Goal: Information Seeking & Learning: Learn about a topic

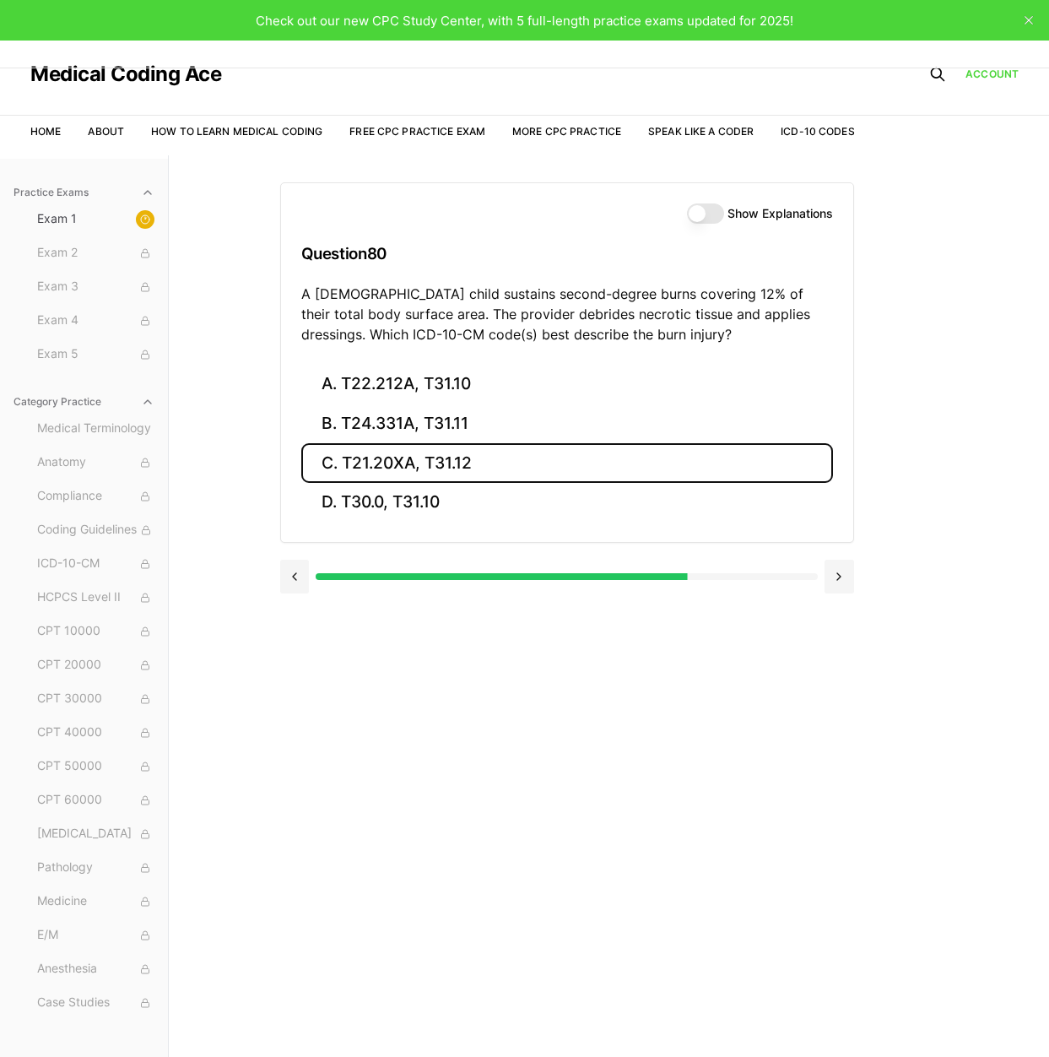
click at [397, 470] on button "C. T21.20XA, T31.12" at bounding box center [567, 463] width 532 height 40
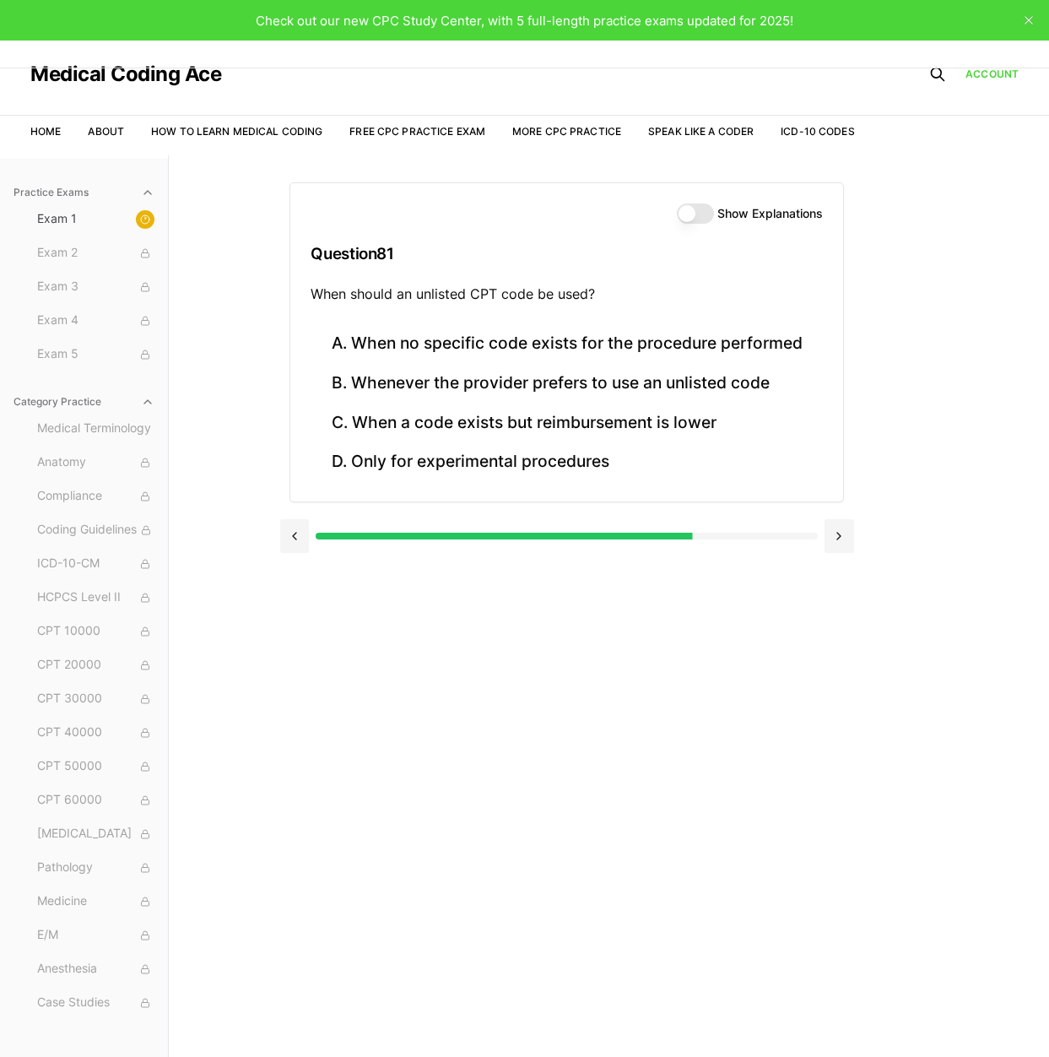
click at [697, 535] on div at bounding box center [566, 535] width 501 height 7
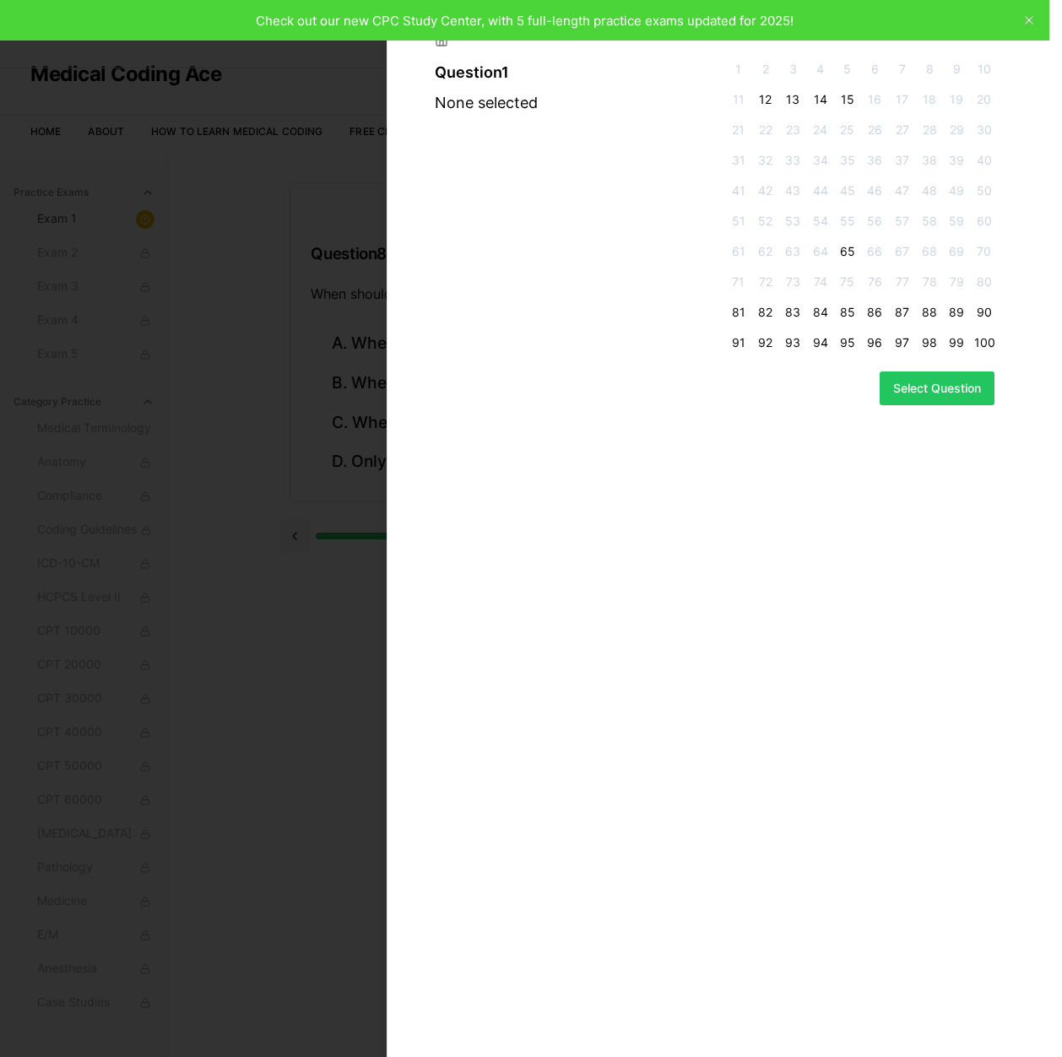
click at [1032, 17] on div "Question 1 None selected 1 2 3 4 5 6 7 8 9 10 11 12 13 14 15 16 17 18 19 20 21 …" at bounding box center [724, 528] width 675 height 1057
click at [1026, 24] on div at bounding box center [725, 33] width 634 height 27
click at [1031, 19] on div "Question 1 None selected 1 2 3 4 5 6 7 8 9 10 11 12 13 14 15 16 17 18 19 20 21 …" at bounding box center [724, 528] width 675 height 1057
click at [161, 408] on div at bounding box center [531, 528] width 1062 height 1057
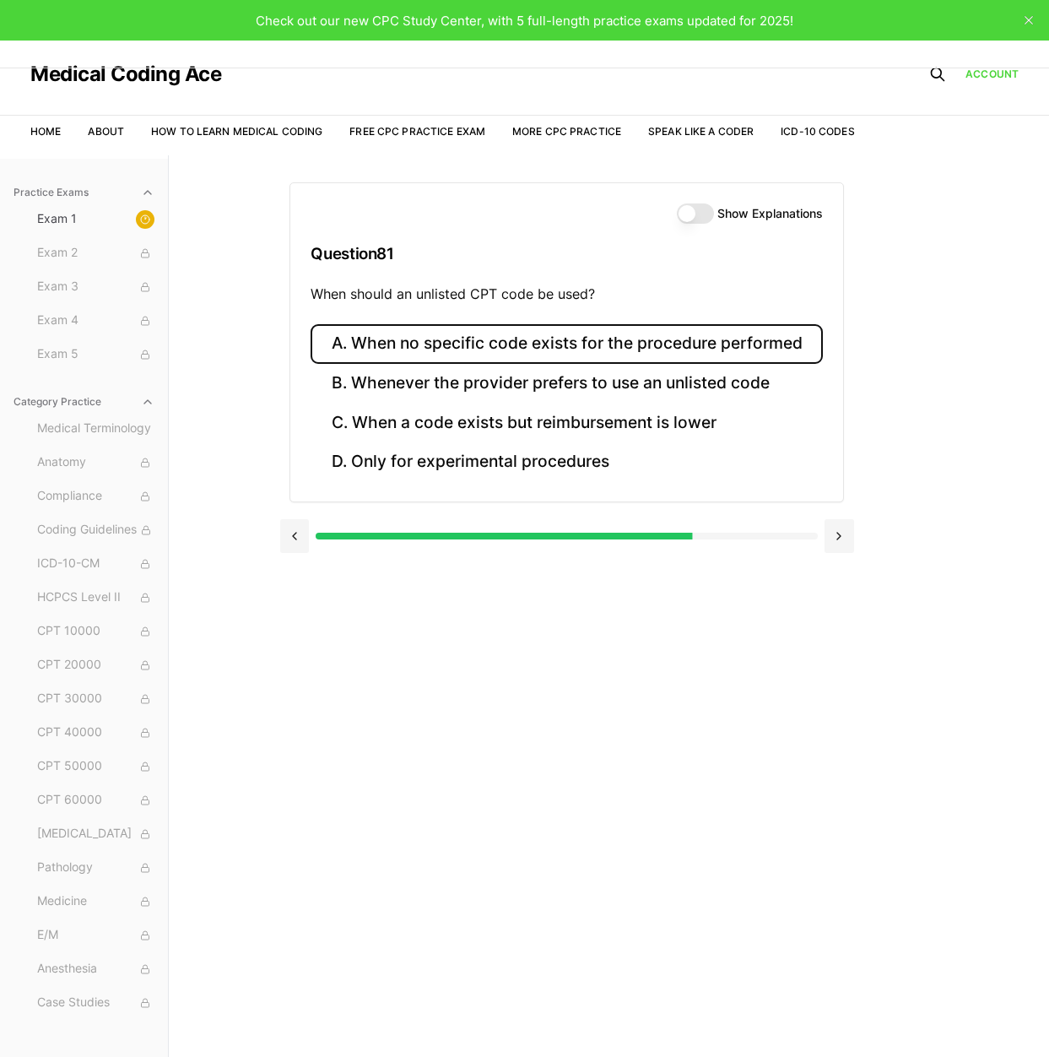
click at [564, 334] on button "A. When no specific code exists for the procedure performed" at bounding box center [566, 344] width 511 height 40
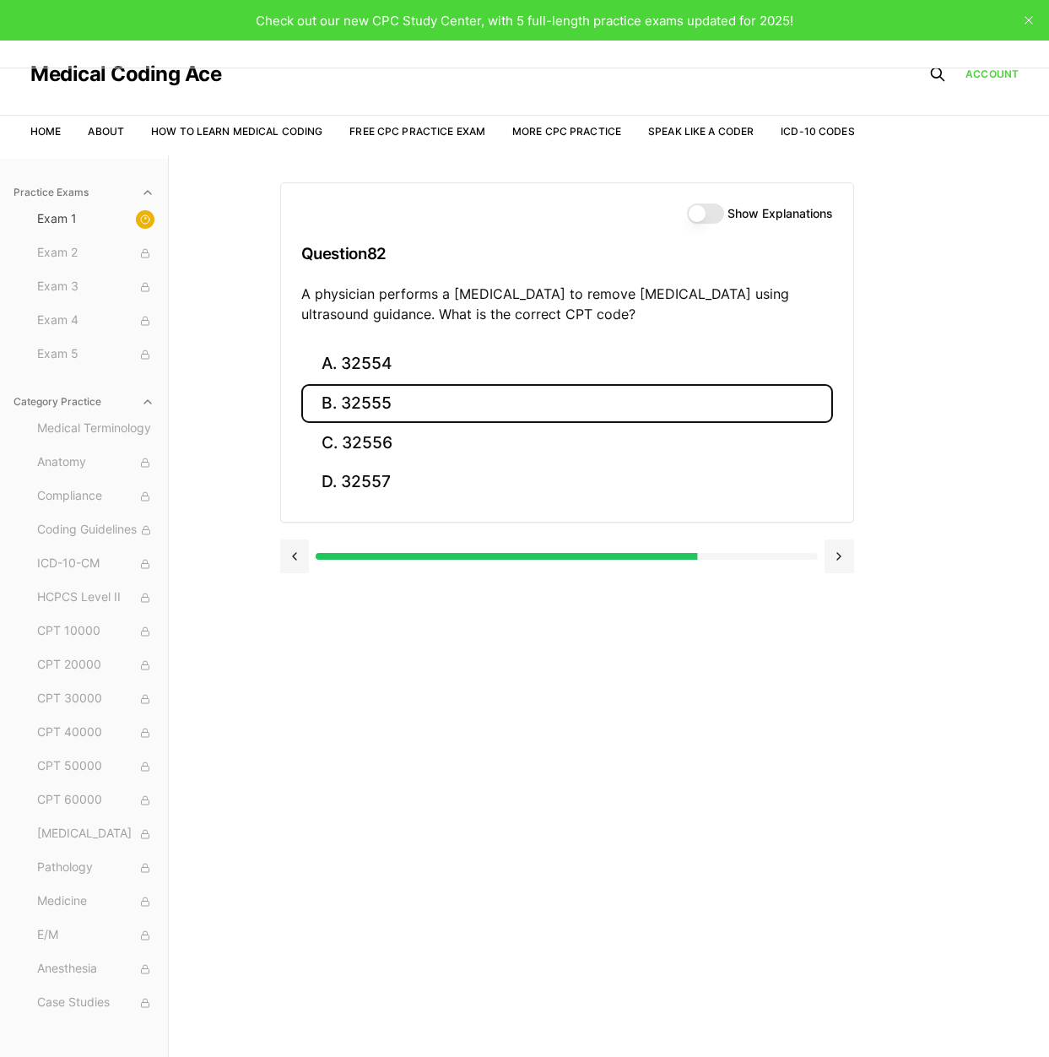
click at [343, 407] on button "B. 32555" at bounding box center [567, 404] width 532 height 40
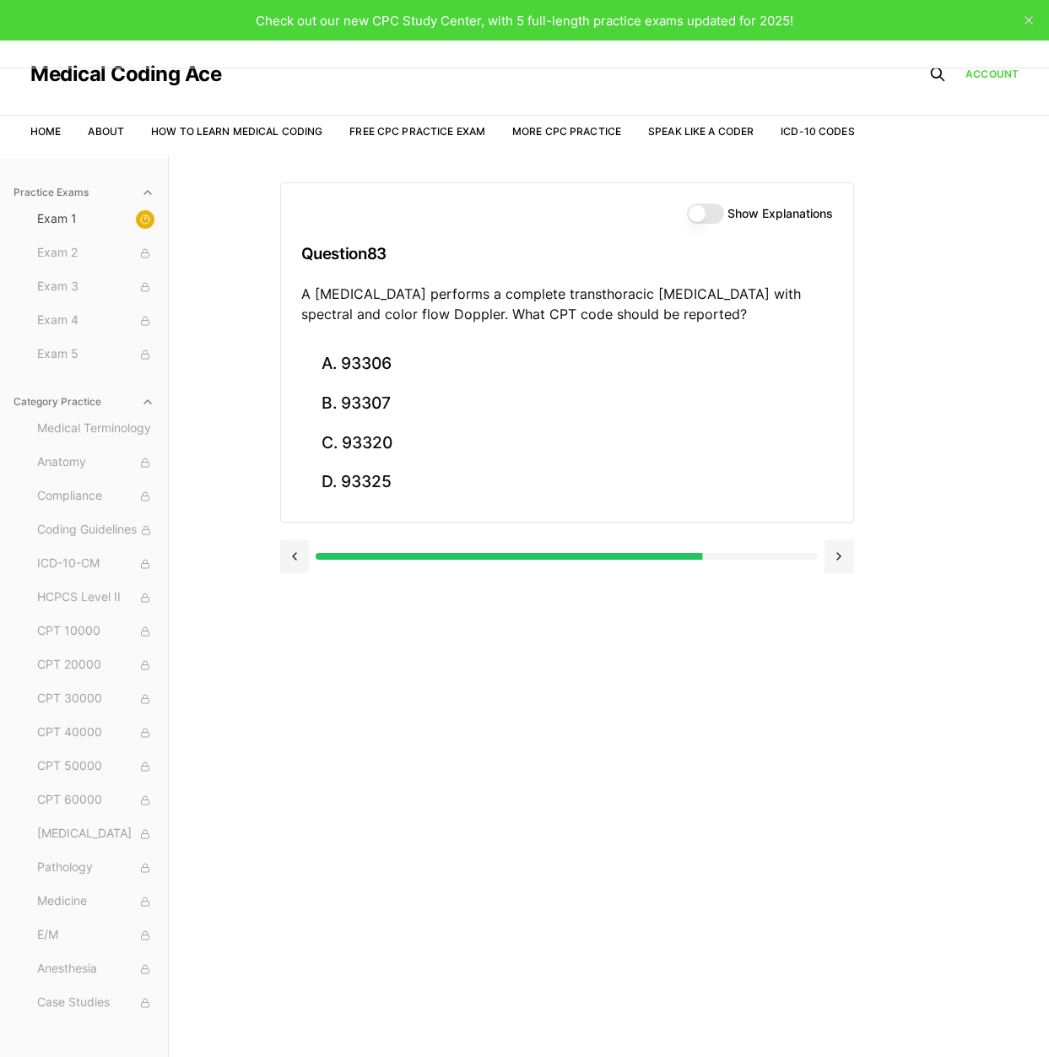
click at [457, 603] on div "Show Explanations Question 83 A [MEDICAL_DATA] performs a complete transthoraci…" at bounding box center [609, 683] width 658 height 1057
click at [291, 568] on button at bounding box center [295, 556] width 30 height 34
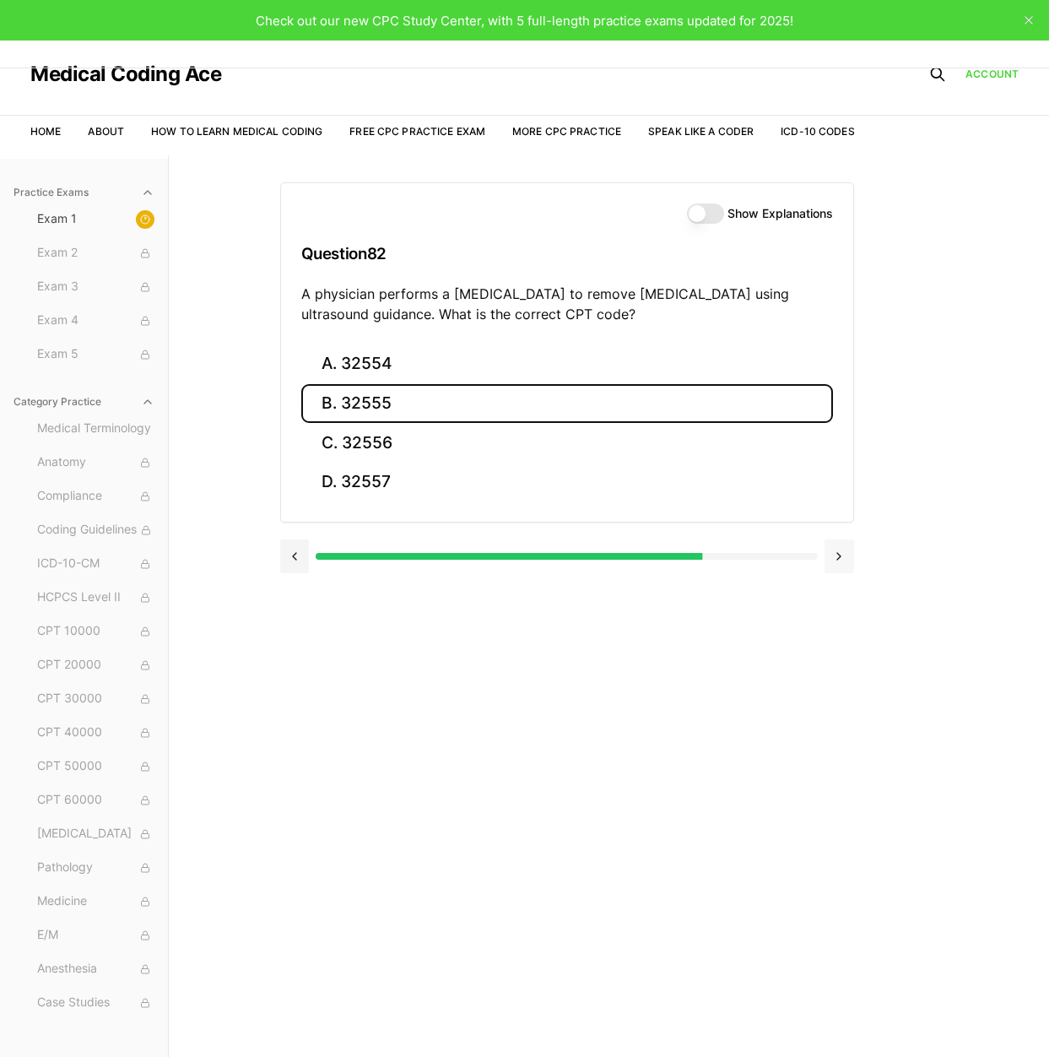
click at [842, 555] on button at bounding box center [839, 556] width 30 height 34
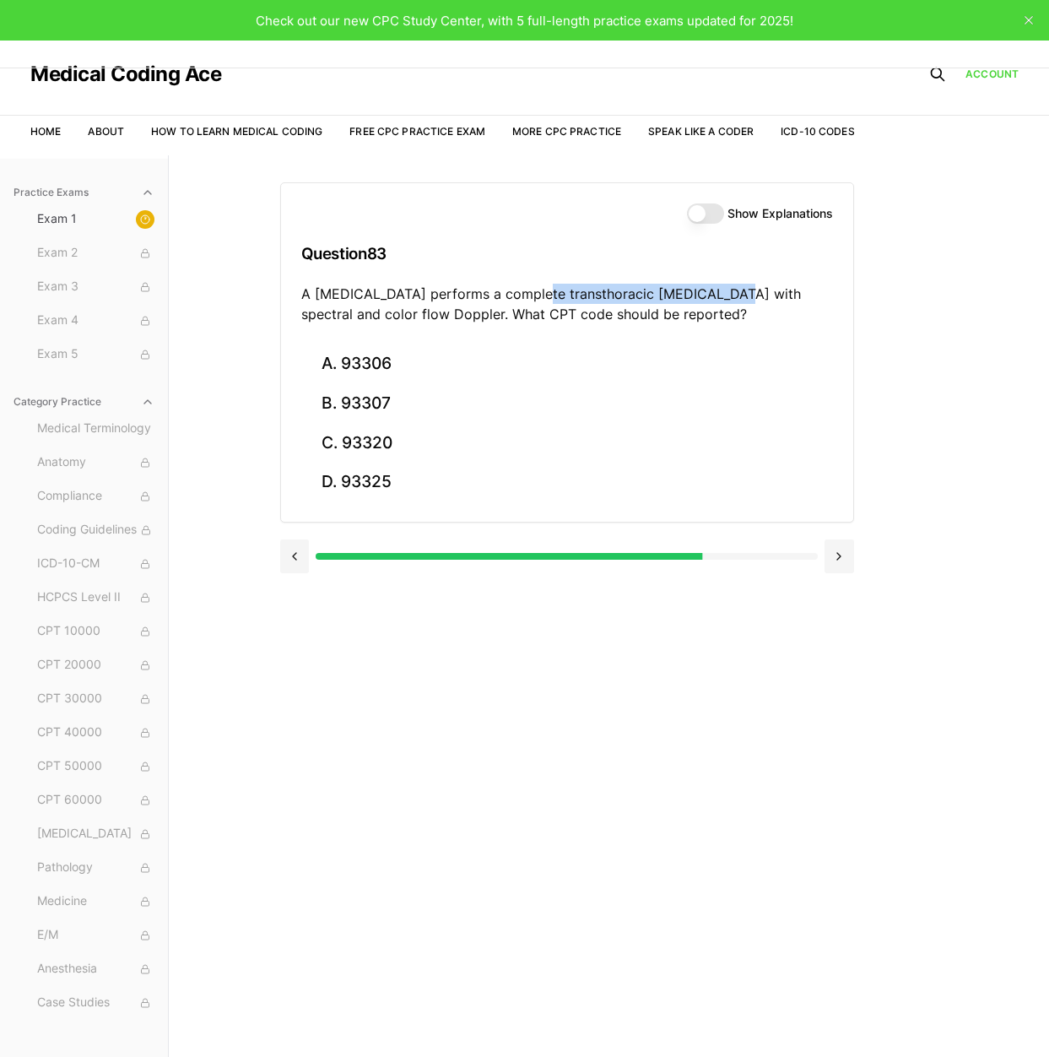
drag, startPoint x: 526, startPoint y: 291, endPoint x: 693, endPoint y: 297, distance: 167.2
click at [716, 295] on p "A [MEDICAL_DATA] performs a complete transthoracic [MEDICAL_DATA] with spectral…" at bounding box center [567, 304] width 532 height 41
copy p "transthoracic [MEDICAL_DATA]"
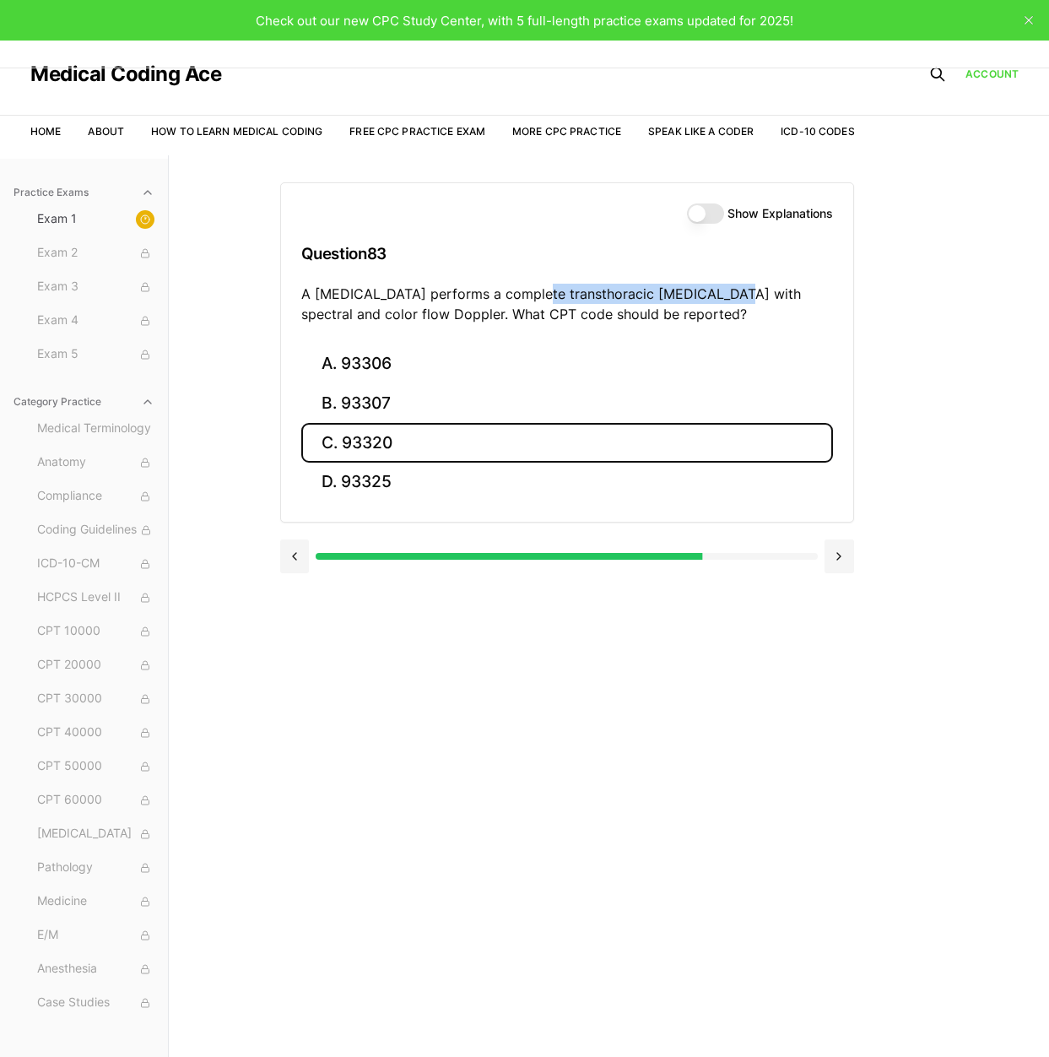
click at [384, 443] on button "C. 93320" at bounding box center [567, 443] width 532 height 40
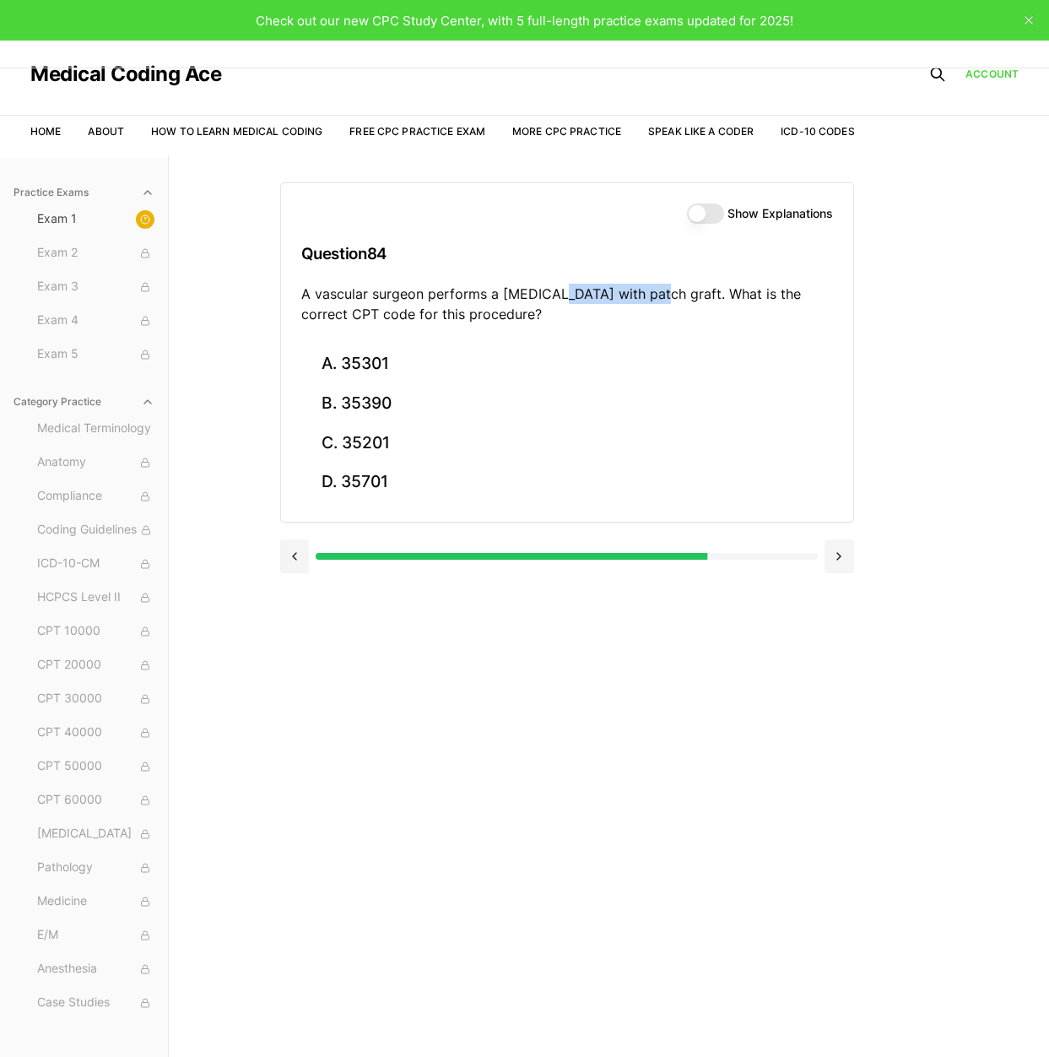
drag, startPoint x: 548, startPoint y: 293, endPoint x: 656, endPoint y: 288, distance: 108.1
click at [656, 288] on p "A vascular surgeon performs a [MEDICAL_DATA] with patch graft. What is the corr…" at bounding box center [567, 304] width 532 height 41
copy p "[MEDICAL_DATA]"
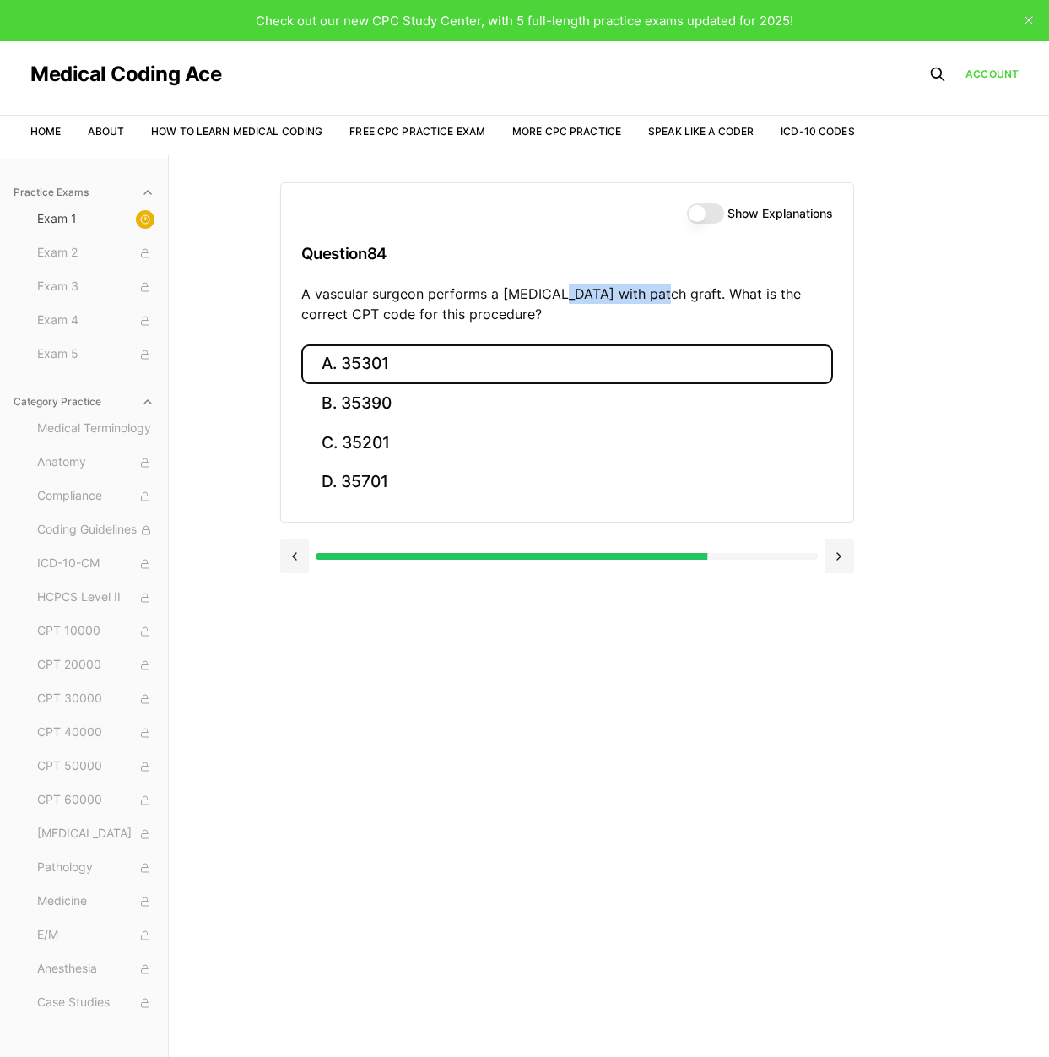
click at [387, 368] on button "A. 35301" at bounding box center [567, 364] width 532 height 40
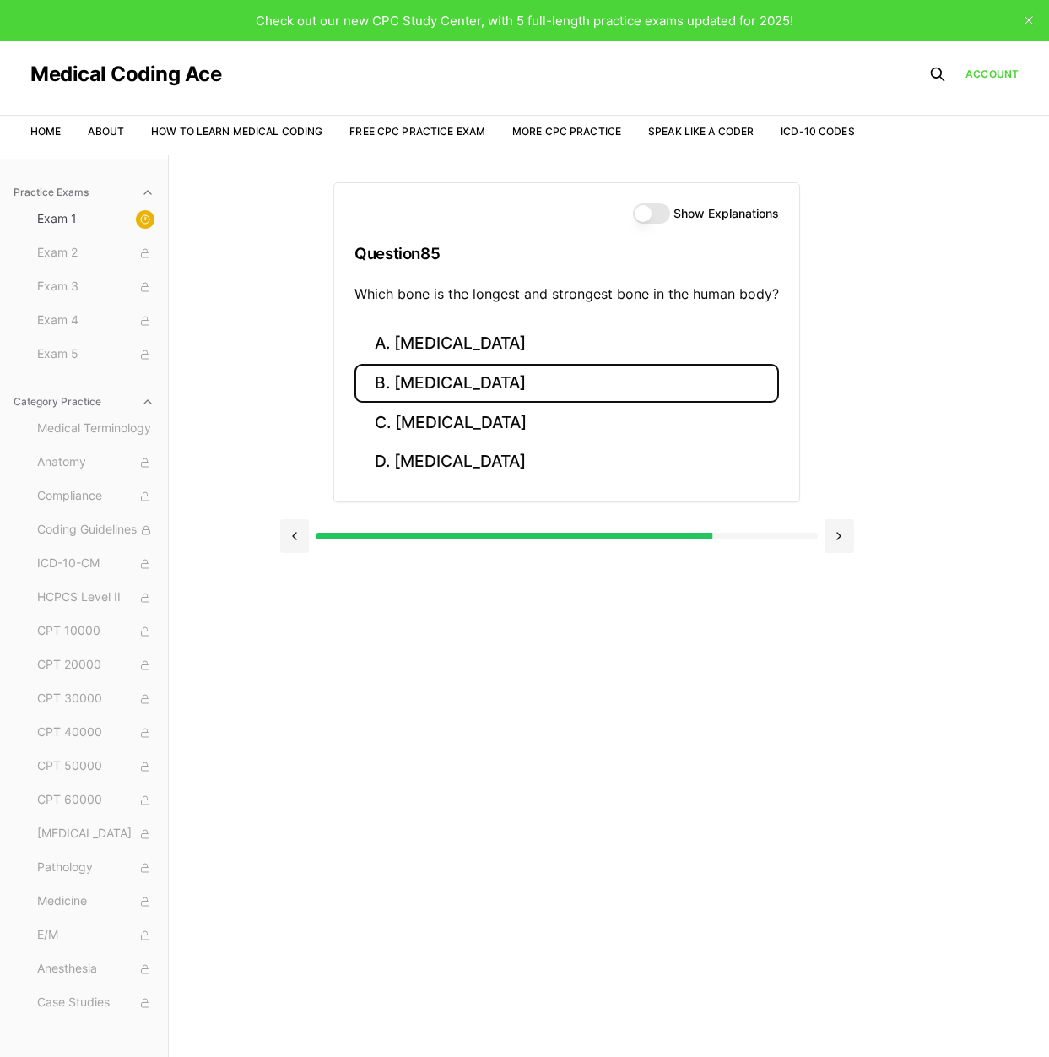
click at [408, 392] on button "B. [MEDICAL_DATA]" at bounding box center [566, 384] width 424 height 40
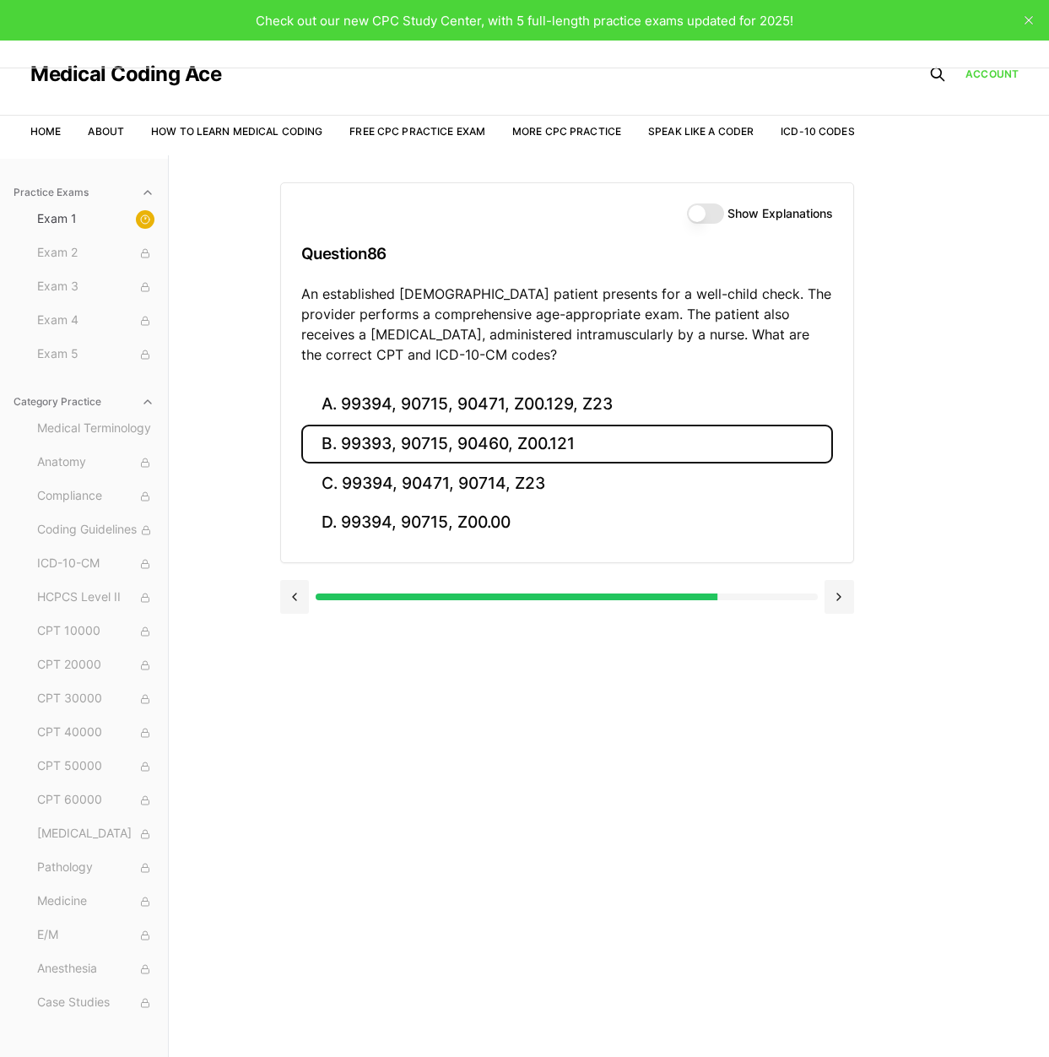
click at [426, 448] on button "B. 99393, 90715, 90460, Z00.121" at bounding box center [567, 444] width 532 height 40
